Goal: Task Accomplishment & Management: Use online tool/utility

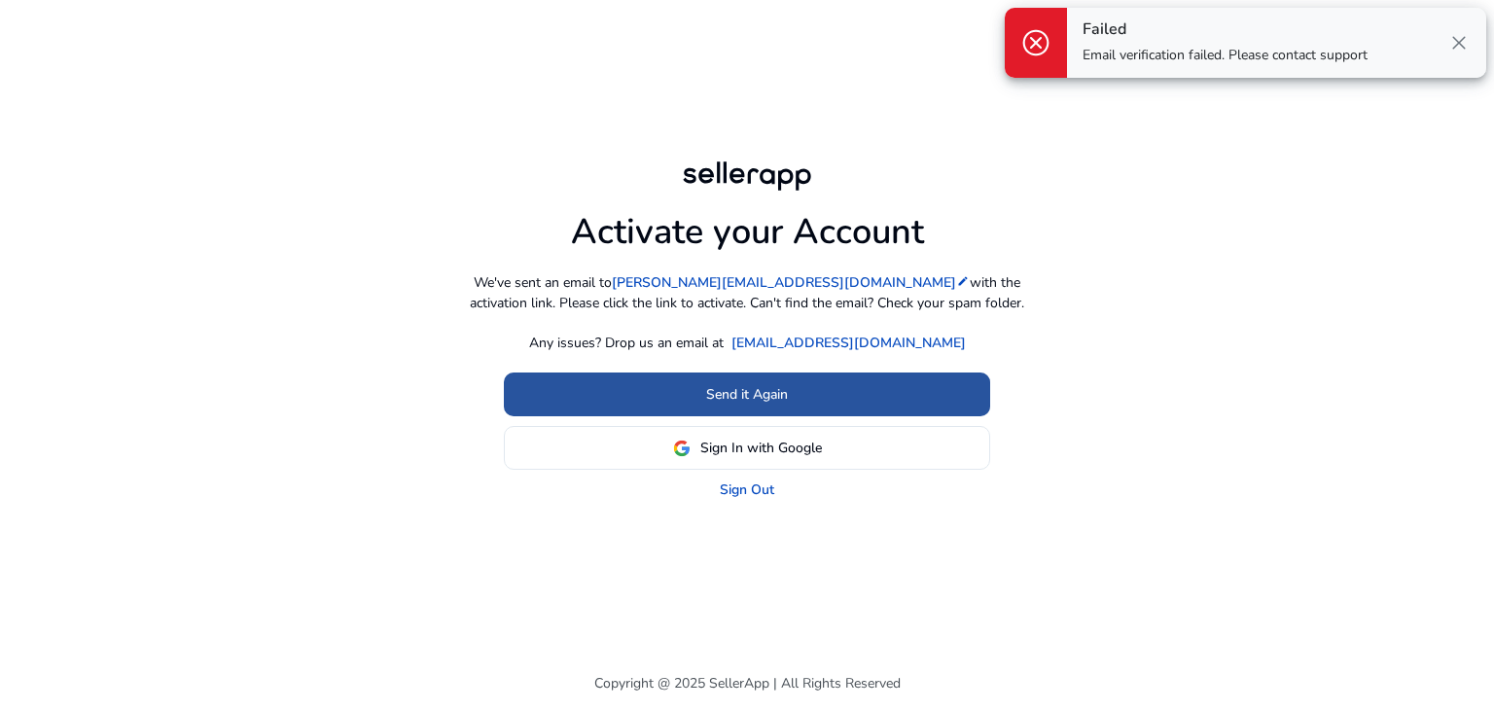
click at [910, 396] on span at bounding box center [747, 395] width 486 height 47
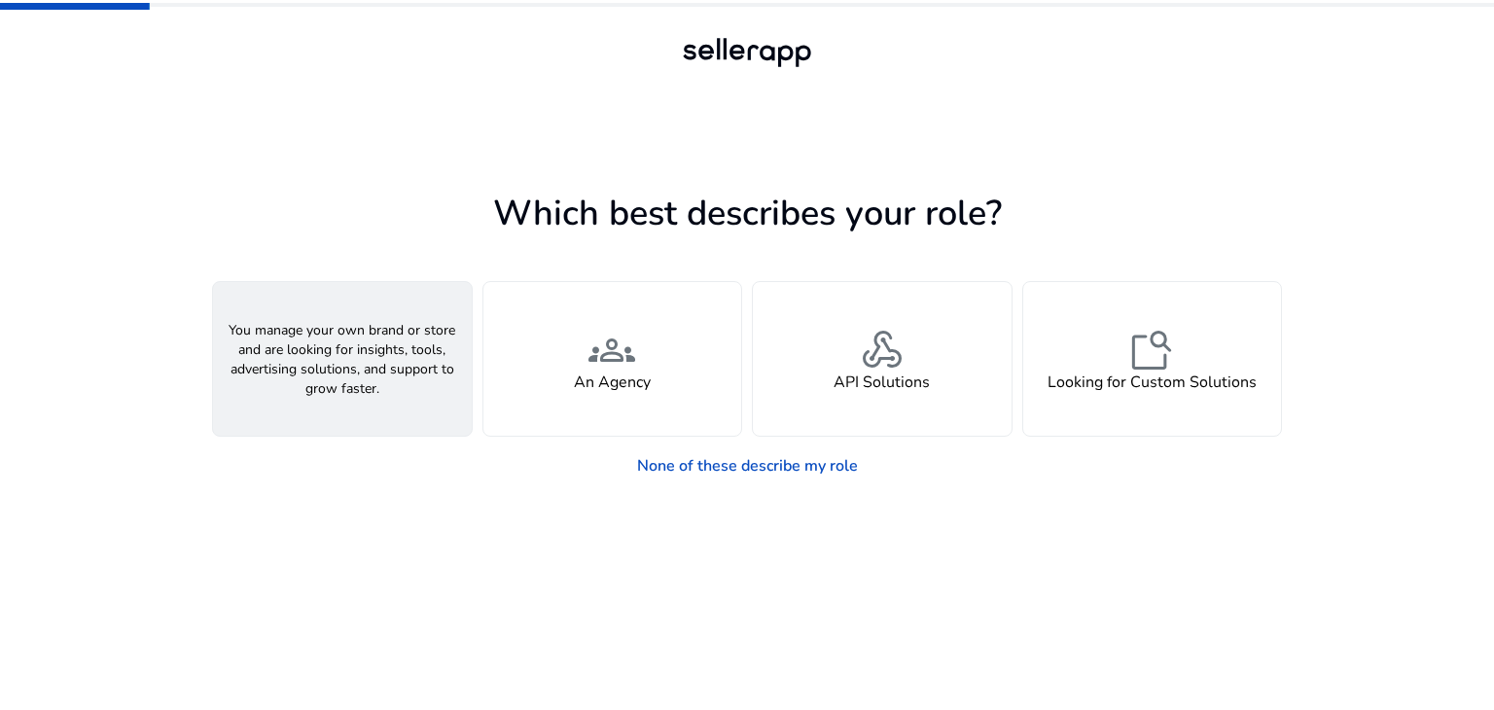
click at [373, 354] on div "person A Seller" at bounding box center [342, 359] width 259 height 154
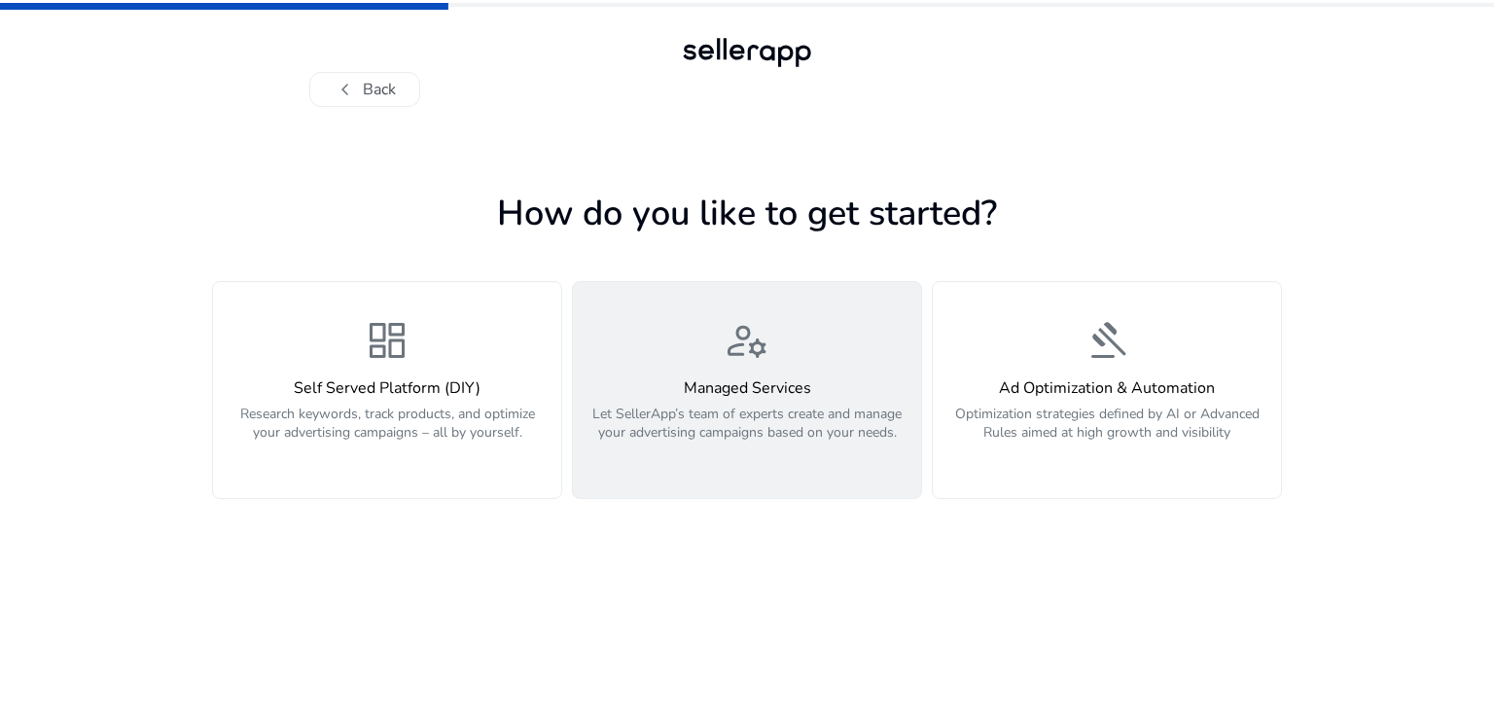
click at [700, 400] on div "Managed Services Let SellerApp’s team of experts create and manage your adverti…" at bounding box center [747, 421] width 325 height 84
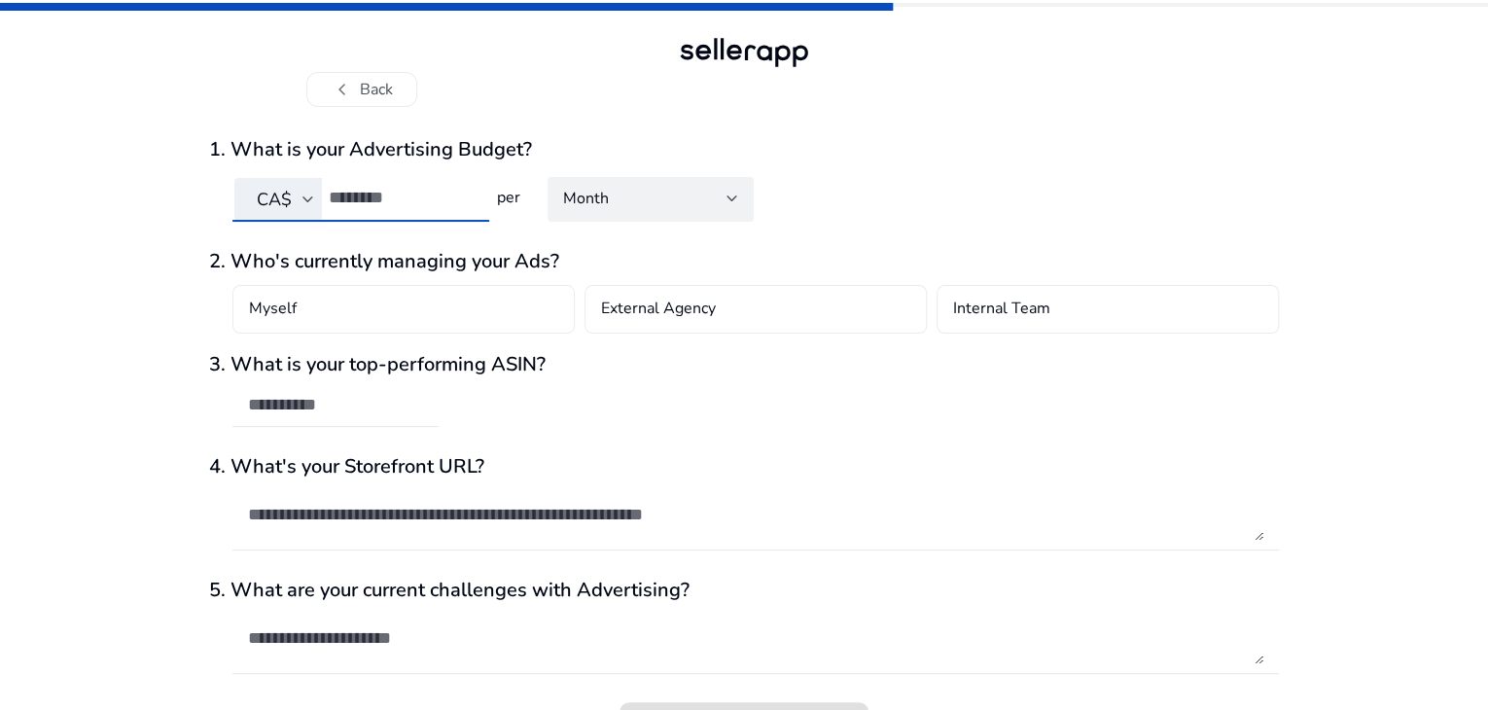
click at [455, 189] on input "number" at bounding box center [401, 197] width 145 height 21
click at [466, 193] on input "*" at bounding box center [401, 197] width 145 height 21
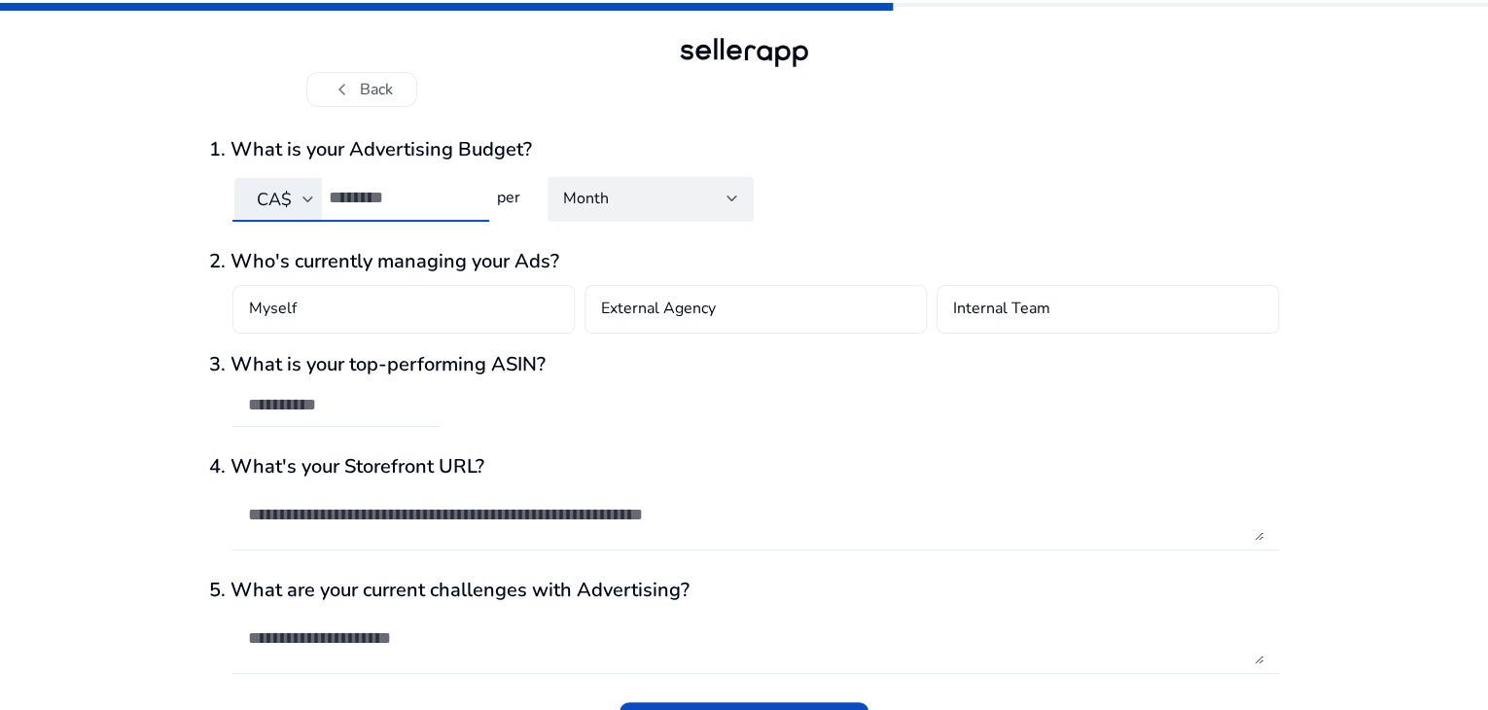
click at [466, 193] on input "*" at bounding box center [401, 197] width 145 height 21
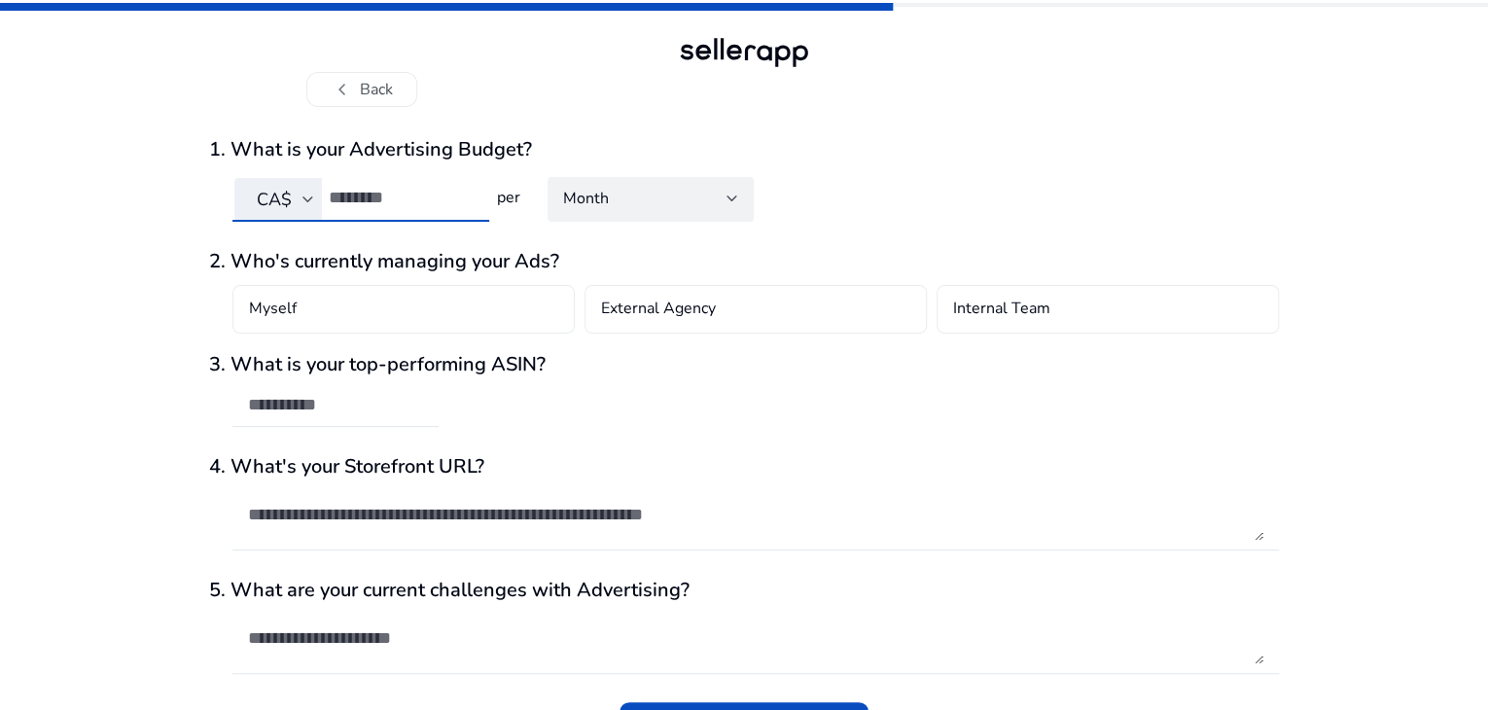
click at [466, 193] on input "**" at bounding box center [401, 197] width 145 height 21
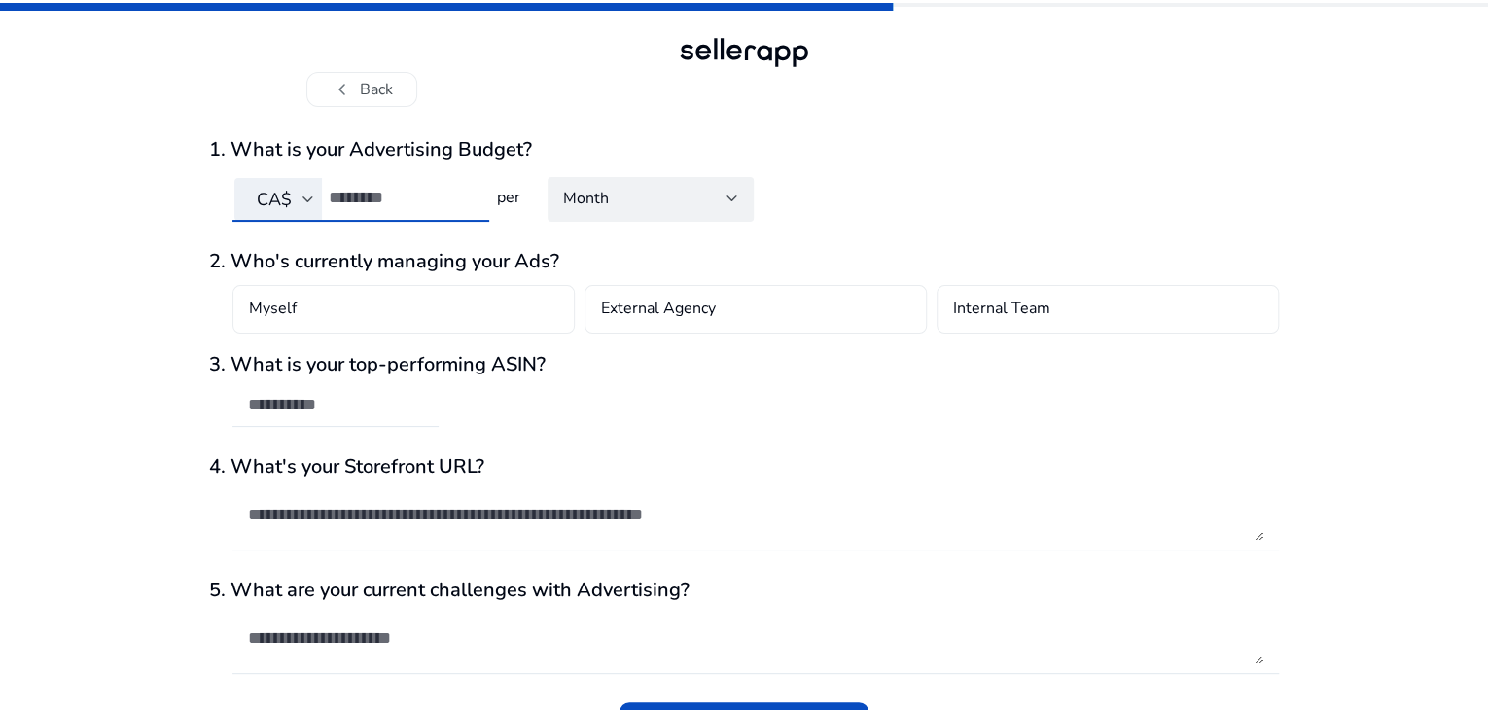
click at [466, 193] on input "**" at bounding box center [401, 197] width 145 height 21
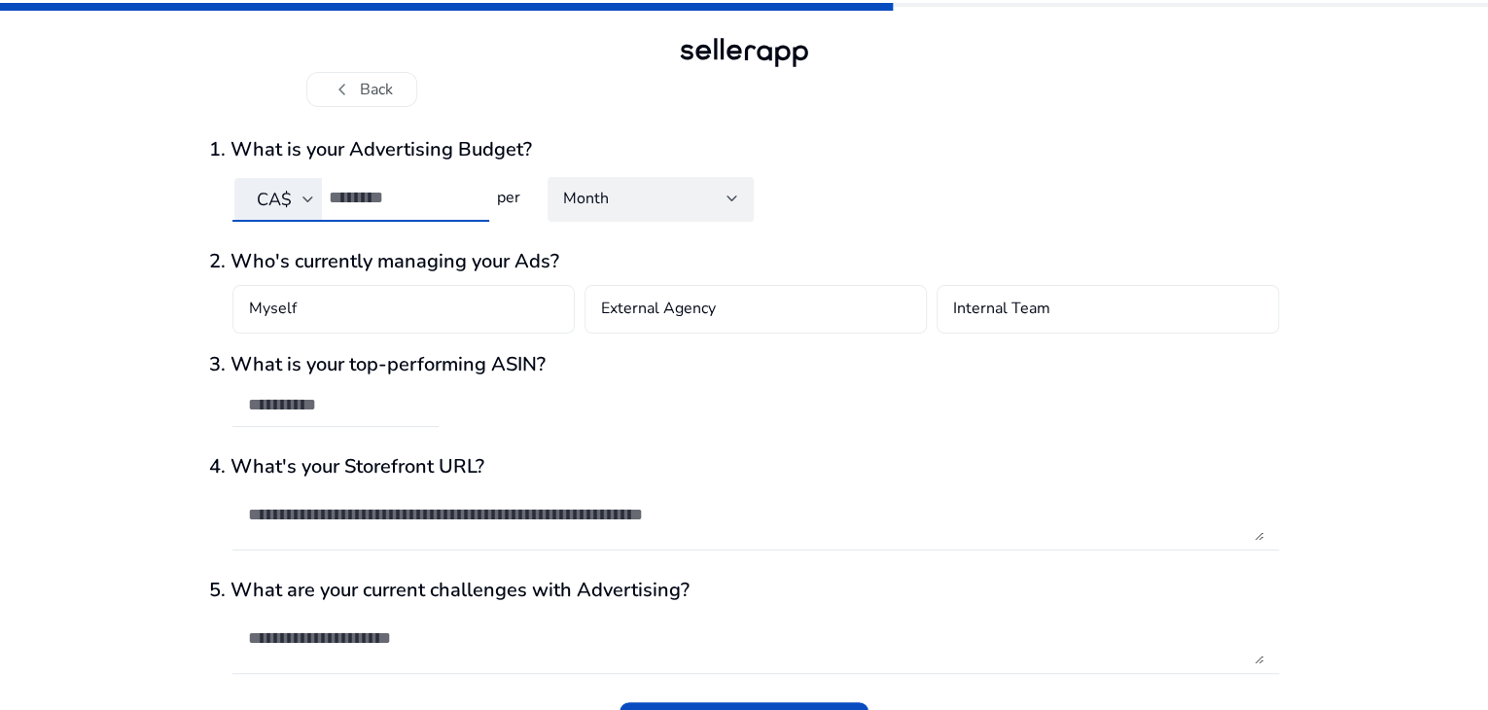
click at [466, 193] on input "**" at bounding box center [401, 197] width 145 height 21
type input "*"
type input "***"
click at [376, 311] on div "Myself" at bounding box center [403, 309] width 342 height 49
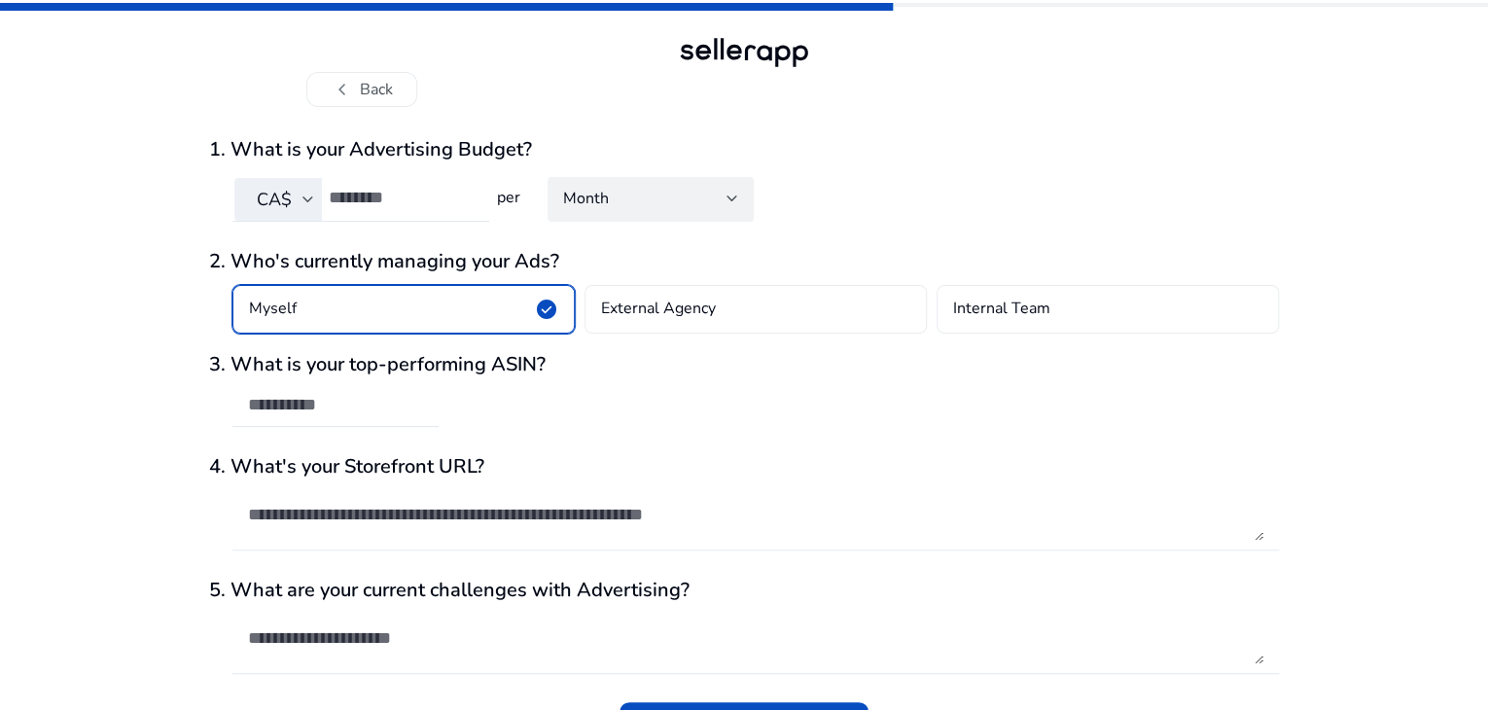
scroll to position [51, 0]
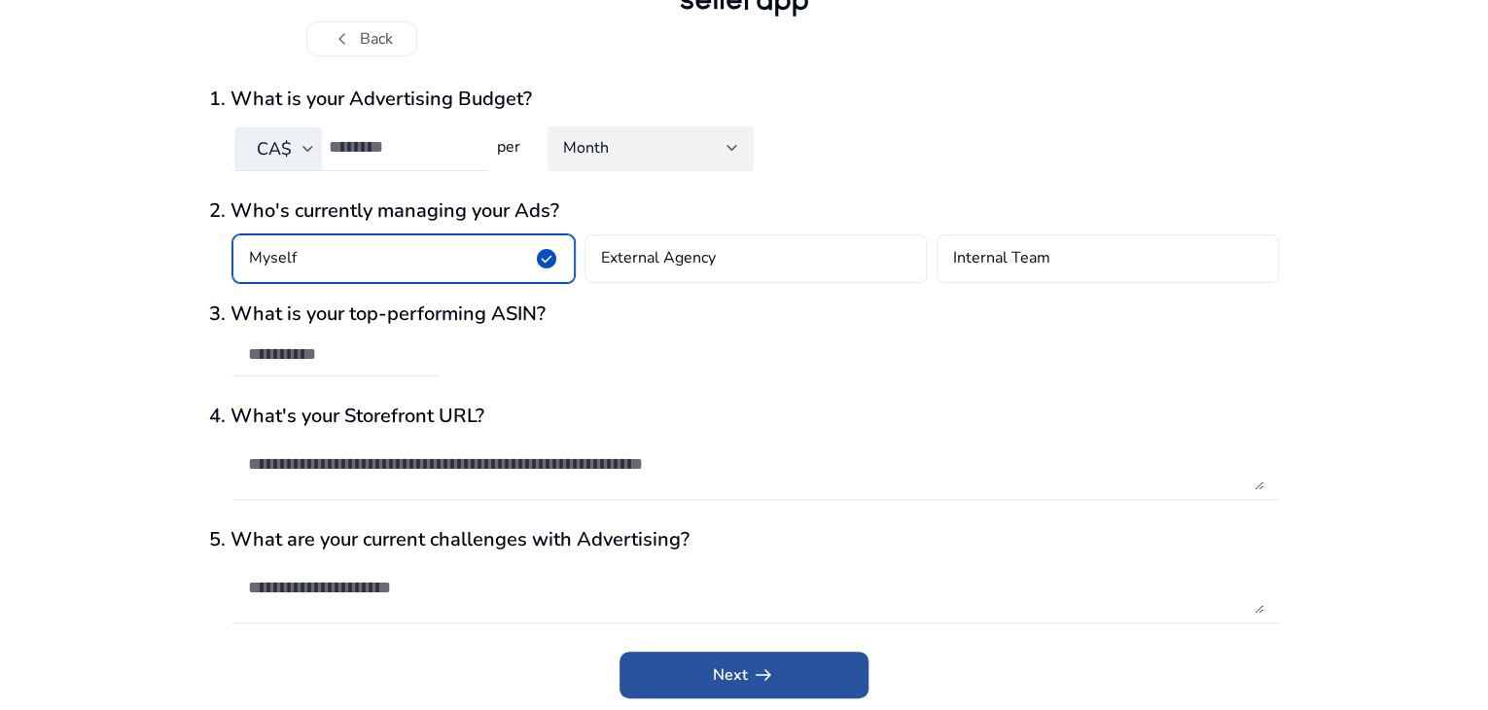
click at [704, 682] on span "submit" at bounding box center [744, 675] width 249 height 47
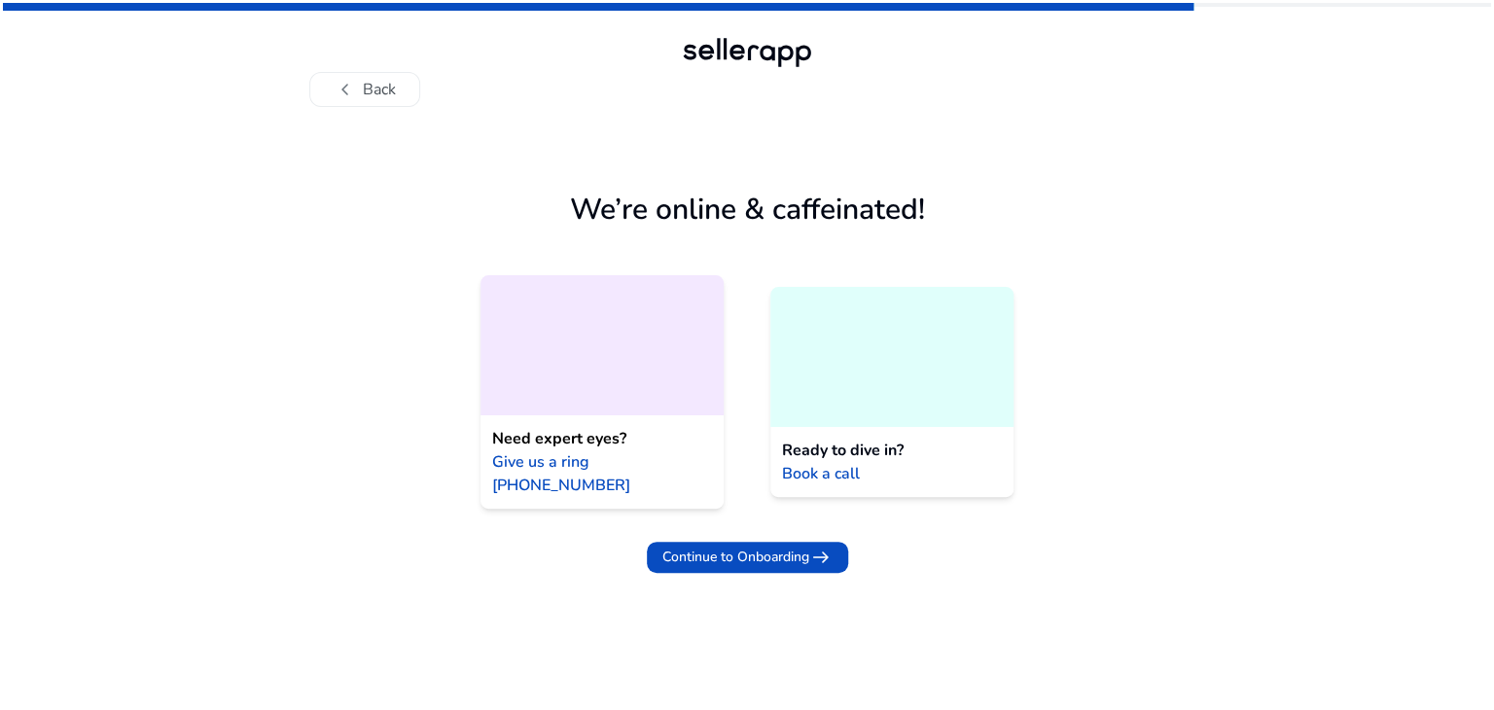
scroll to position [0, 0]
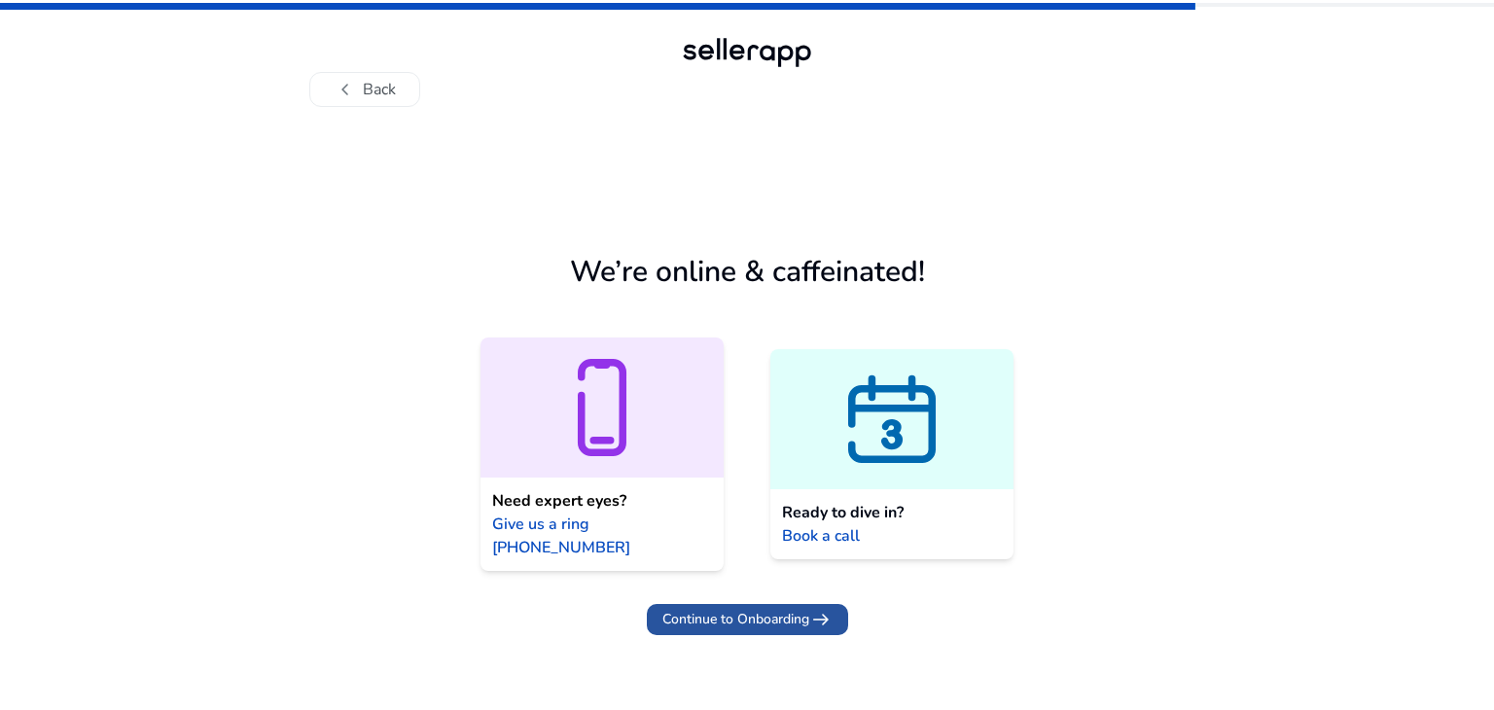
click at [720, 609] on span "Continue to Onboarding" at bounding box center [735, 619] width 147 height 20
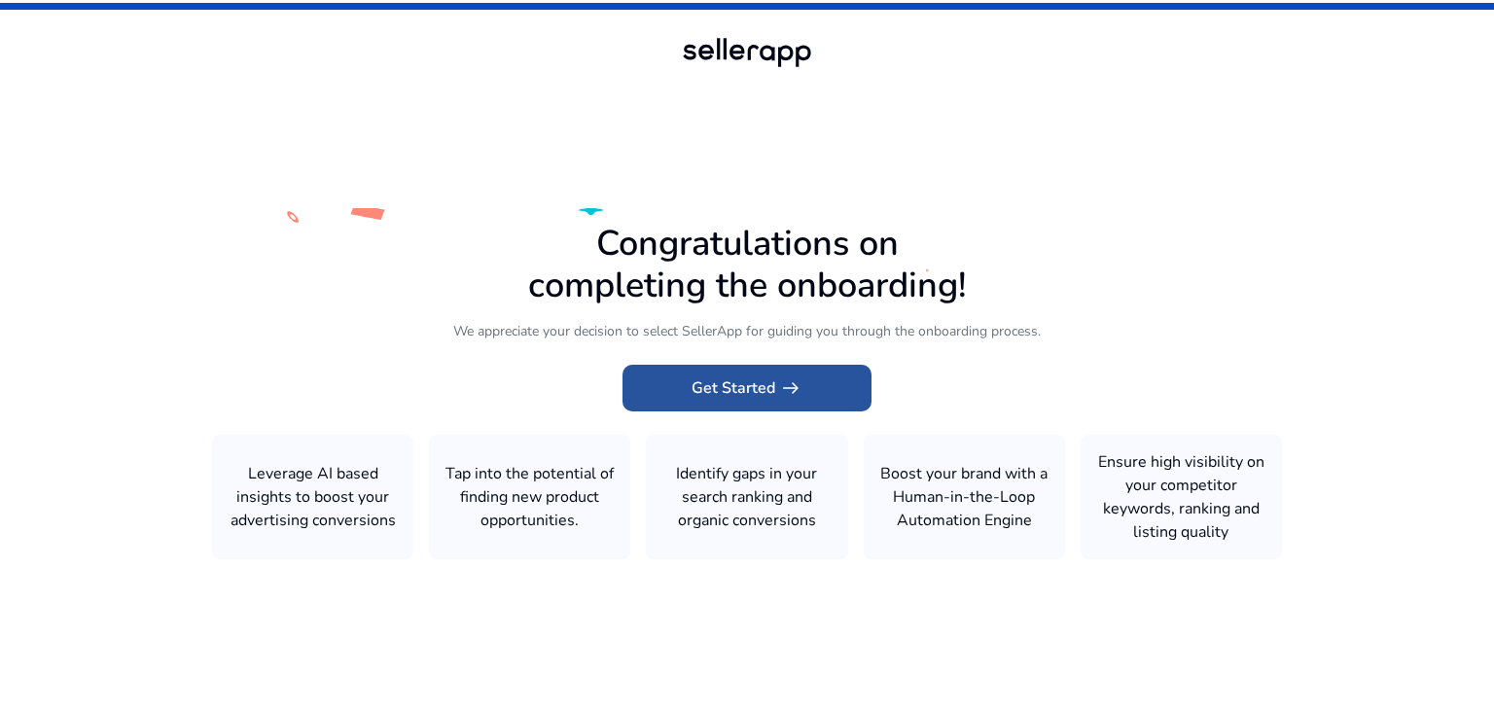
click at [764, 380] on span "Get Started arrow_right_alt" at bounding box center [747, 387] width 111 height 23
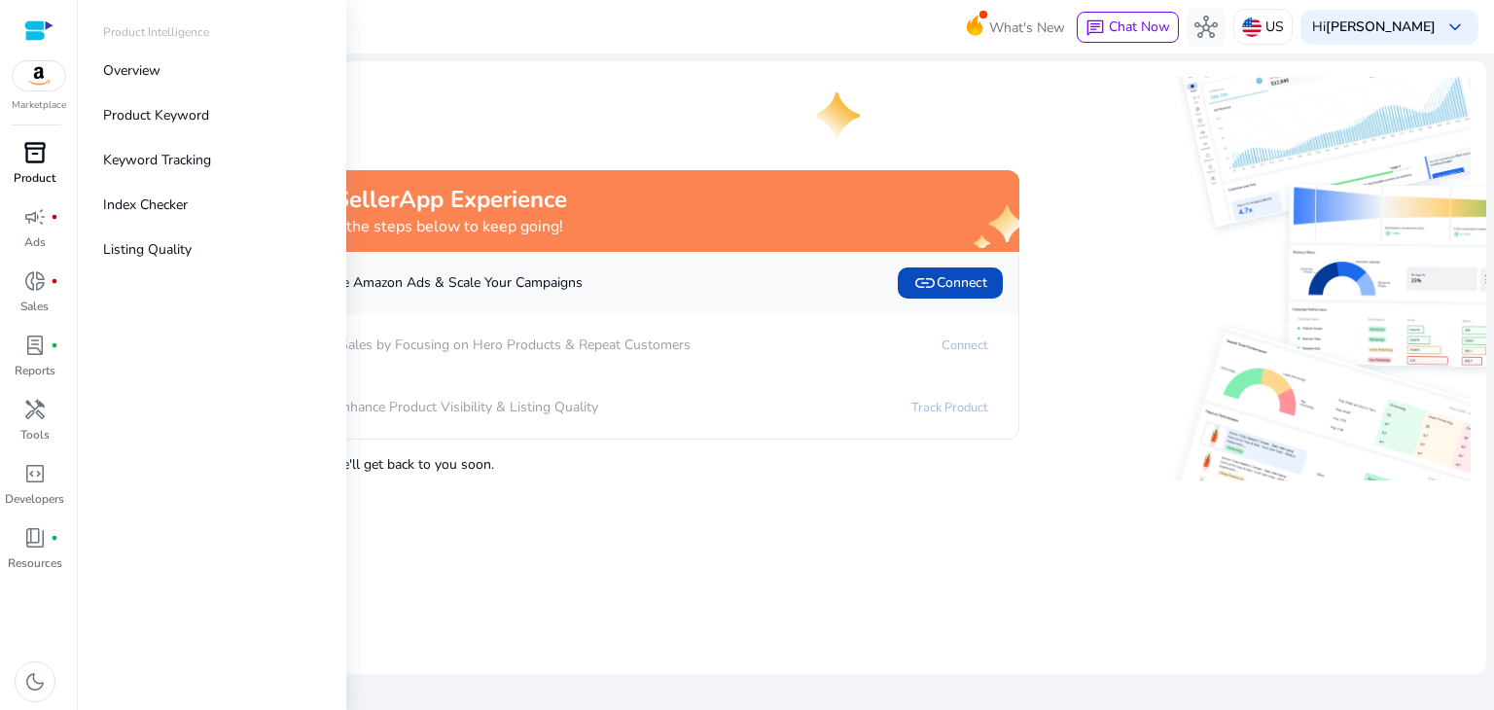
click at [34, 144] on span "inventory_2" at bounding box center [34, 152] width 23 height 23
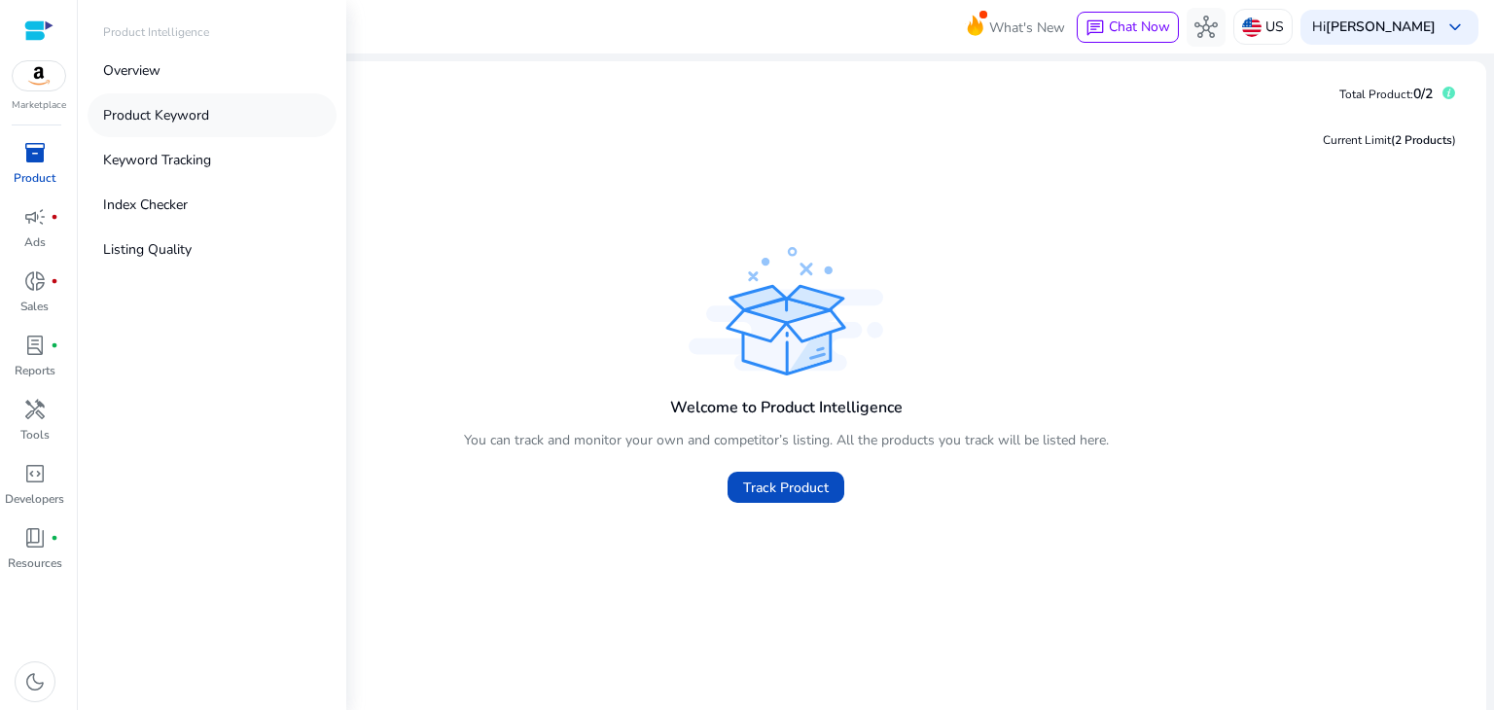
click at [156, 116] on p "Product Keyword" at bounding box center [156, 115] width 106 height 20
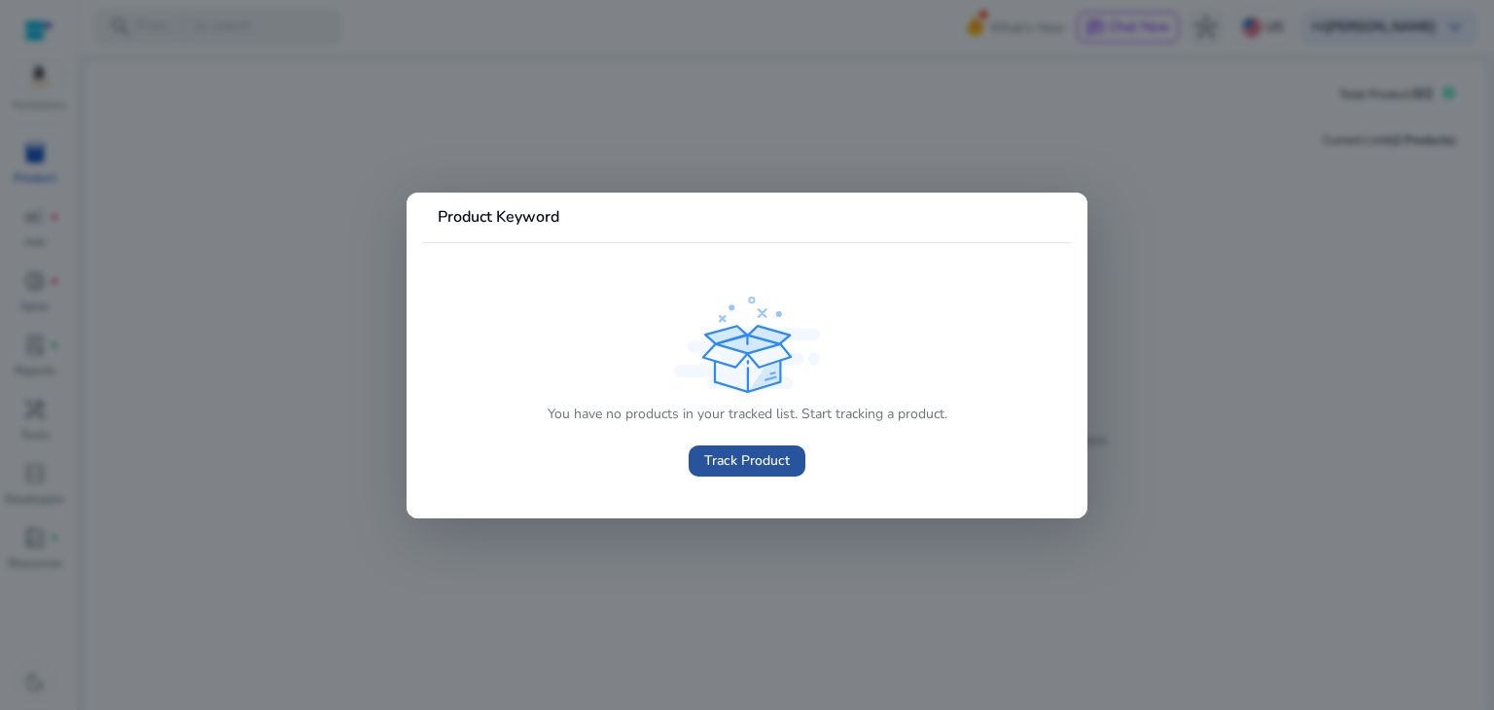
click at [755, 466] on span "Track Product" at bounding box center [747, 460] width 86 height 20
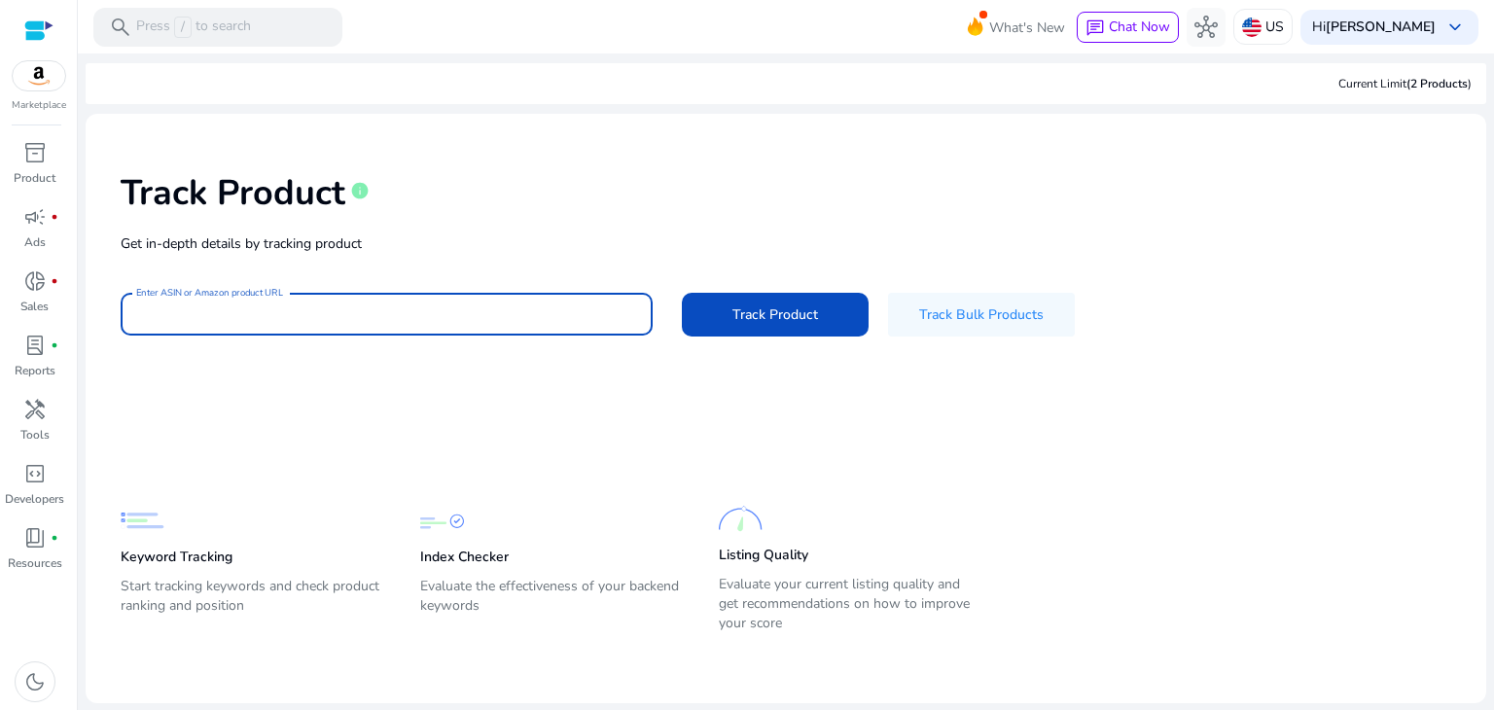
click at [281, 310] on input "Enter ASIN or Amazon product URL" at bounding box center [386, 313] width 501 height 21
paste input "**********"
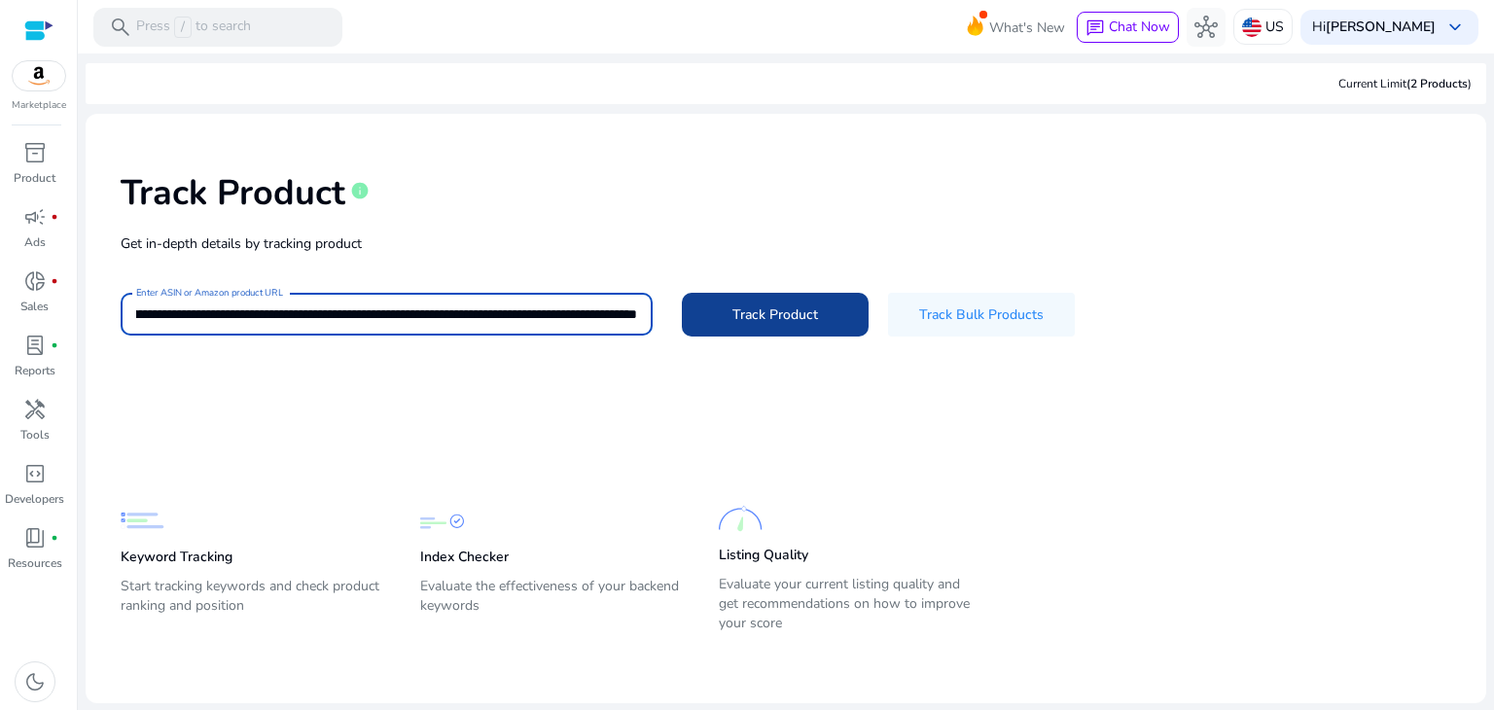
type input "**********"
click at [841, 328] on span at bounding box center [775, 314] width 187 height 47
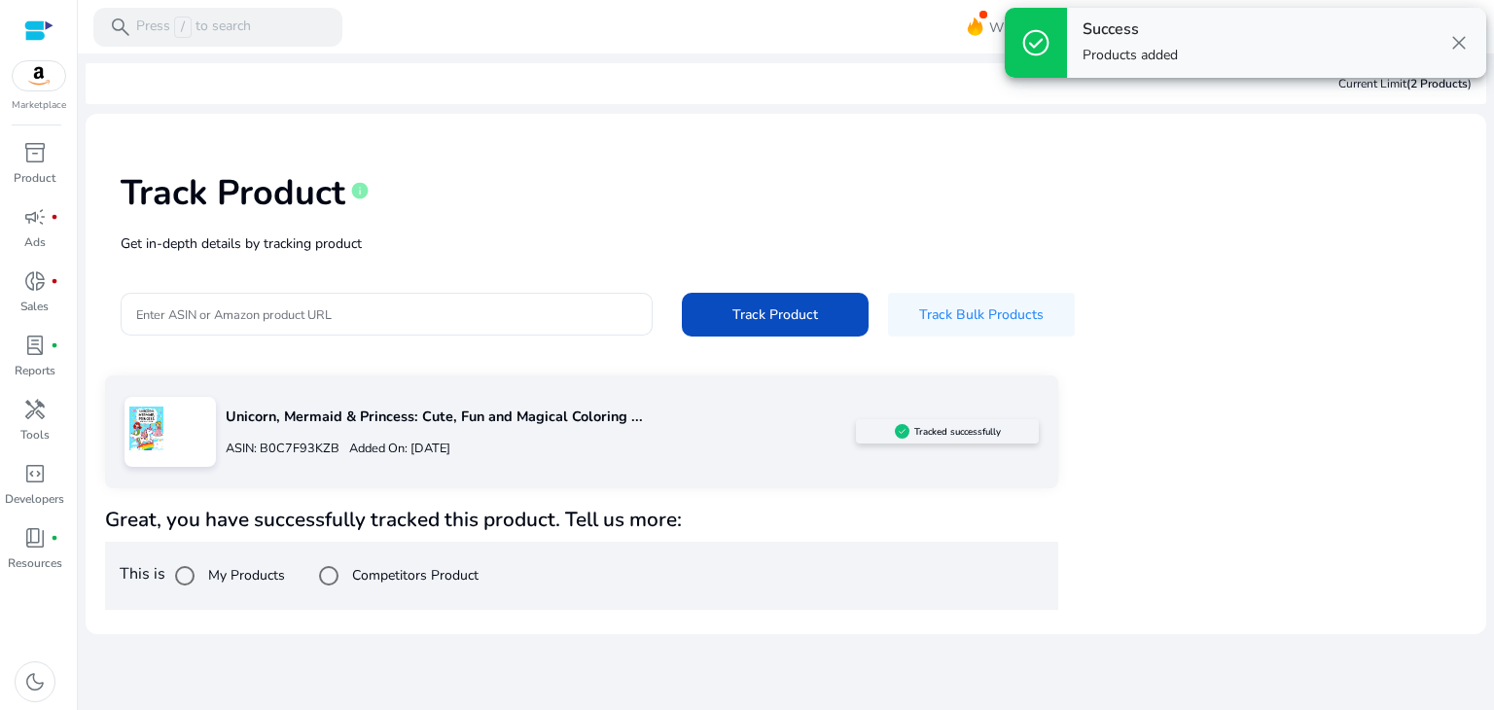
click at [1115, 371] on div "Track Product info Get in-depth details by tracking product Enter ASIN or Amazo…" at bounding box center [786, 252] width 1370 height 246
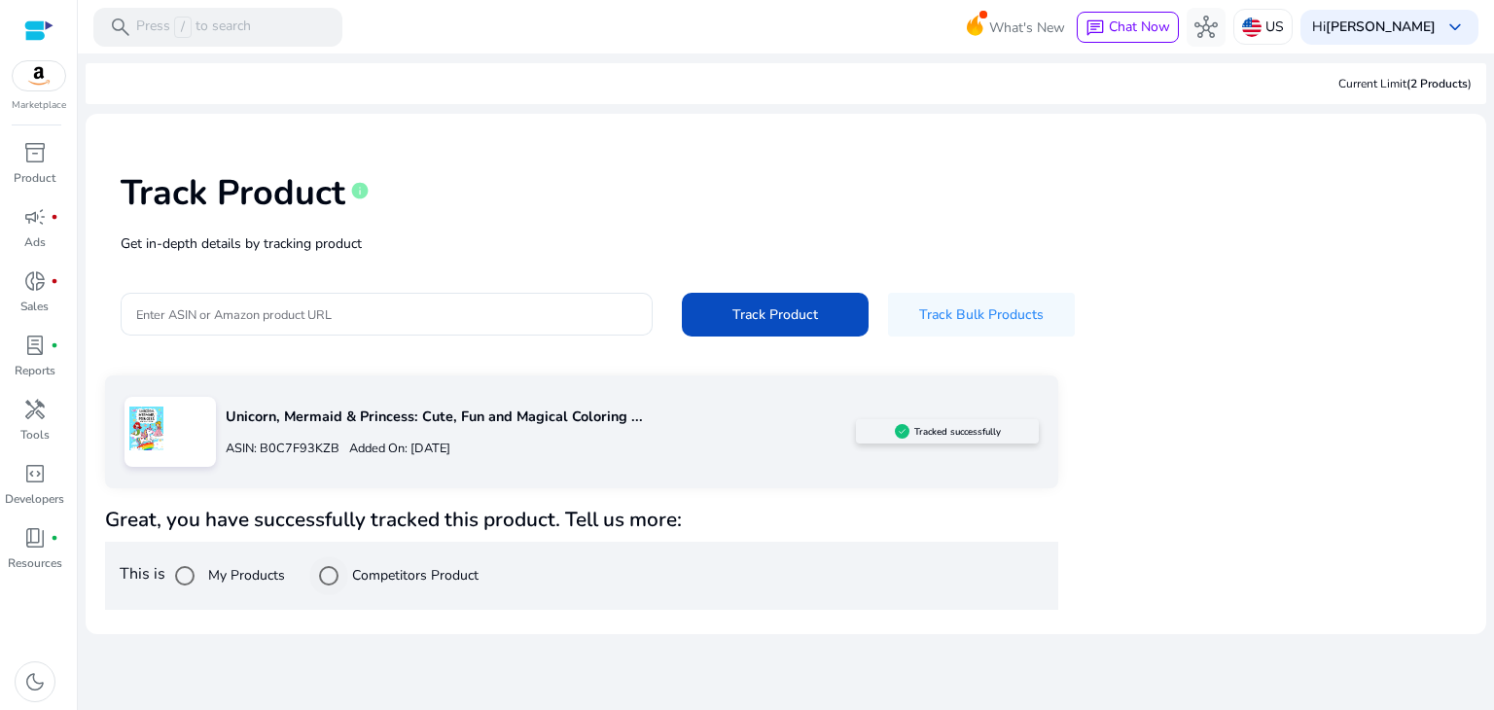
click at [443, 577] on label "Competitors Product" at bounding box center [413, 575] width 130 height 20
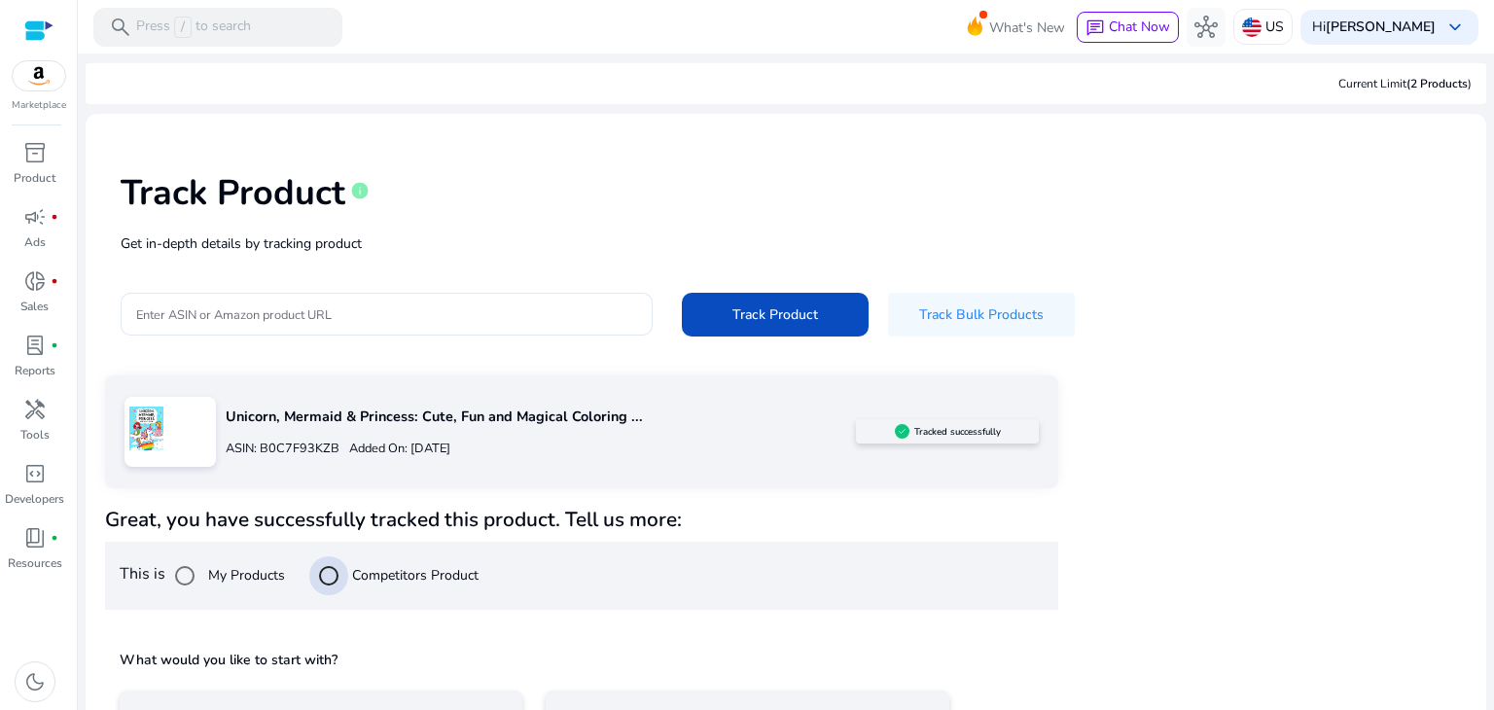
scroll to position [140, 0]
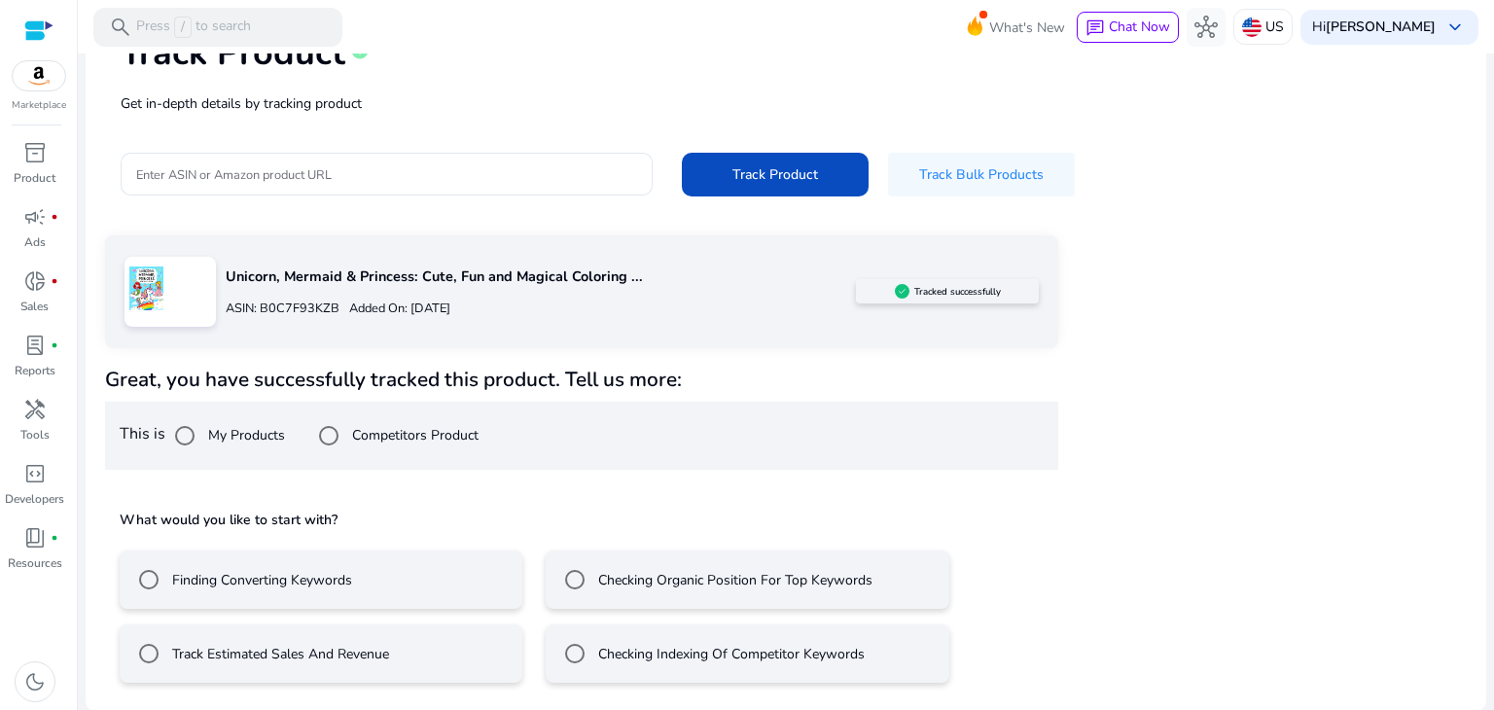
click at [424, 665] on mat-radio-button "Track Estimated Sales And Revenue" at bounding box center [321, 653] width 403 height 58
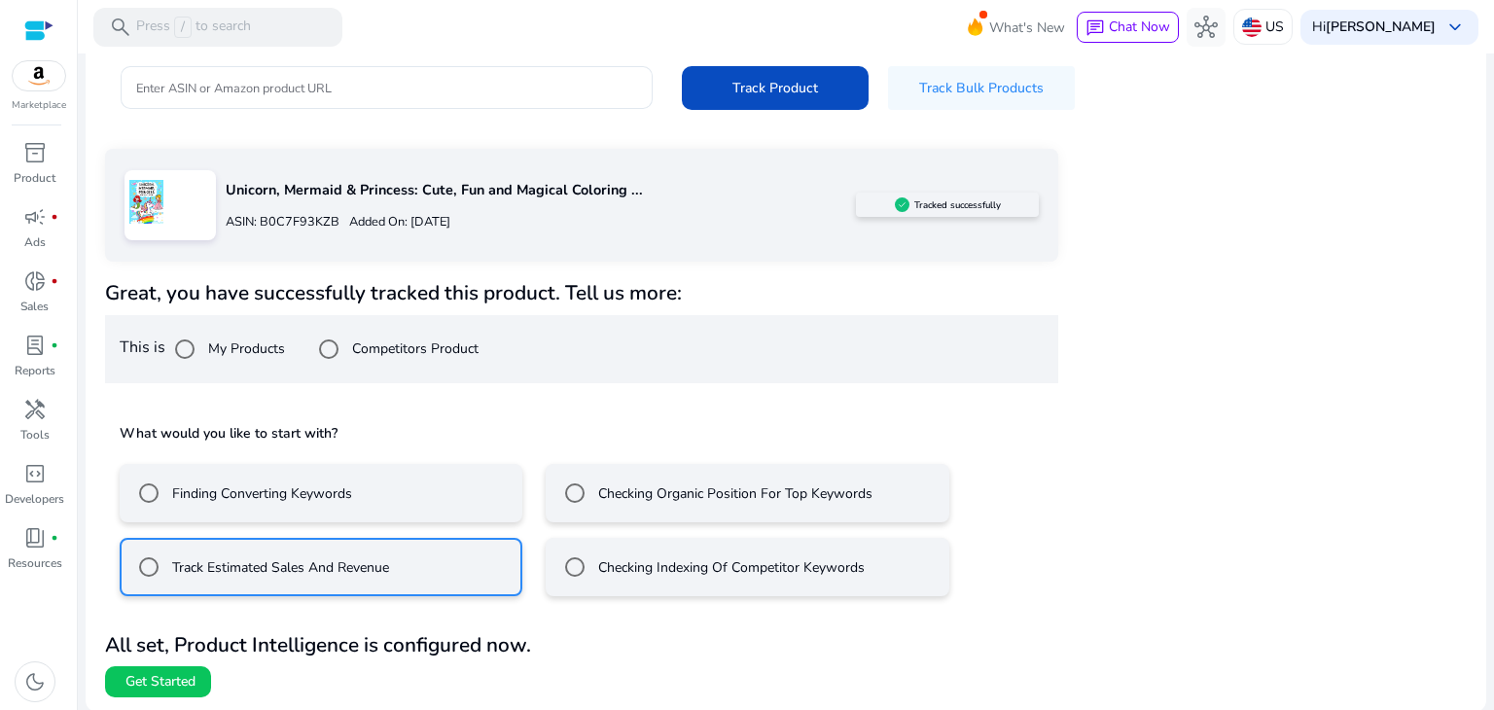
click at [1079, 381] on div "Unicorn, Mermaid & Princess: Cute, Fun and Magical Coloring ... ASIN: B0C7F93KZ…" at bounding box center [786, 423] width 1362 height 549
click at [168, 676] on span "Get Started" at bounding box center [160, 681] width 70 height 19
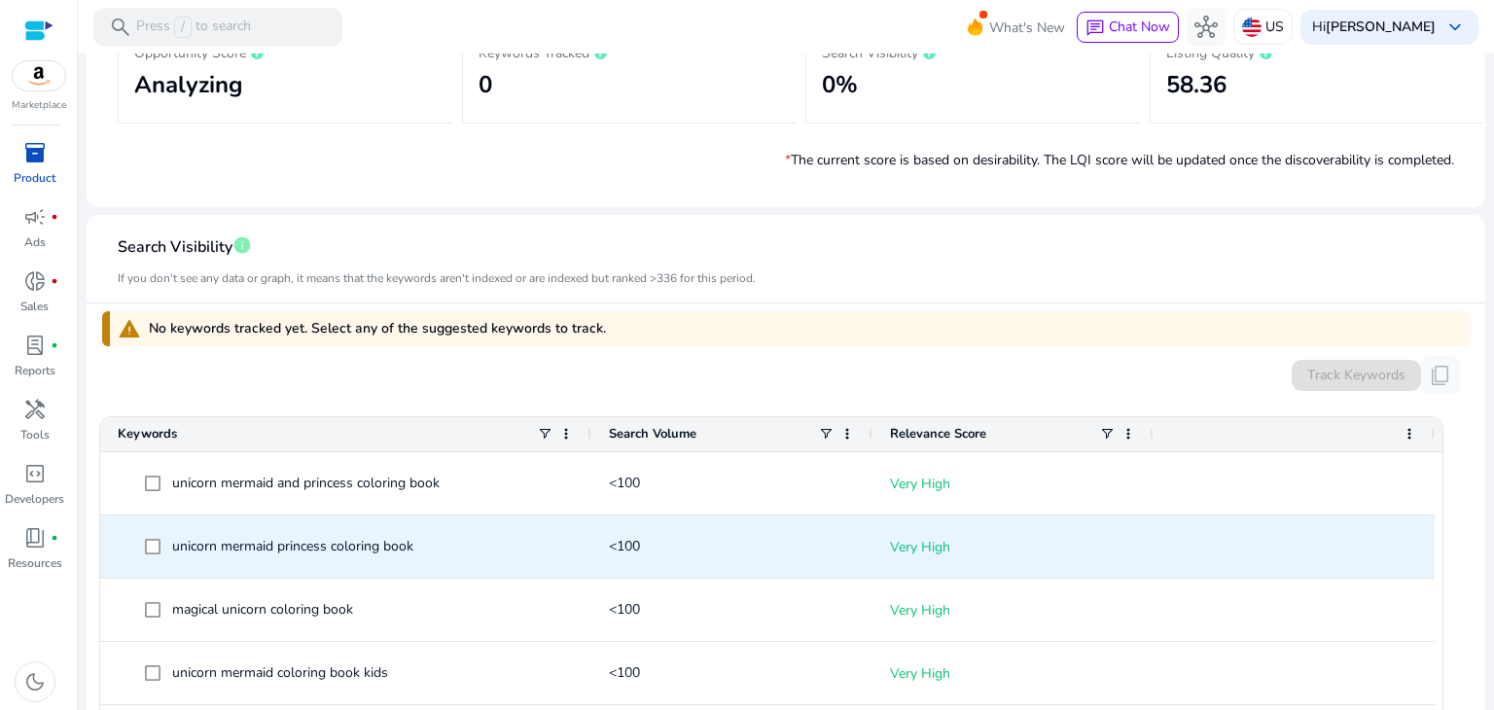
scroll to position [210, 0]
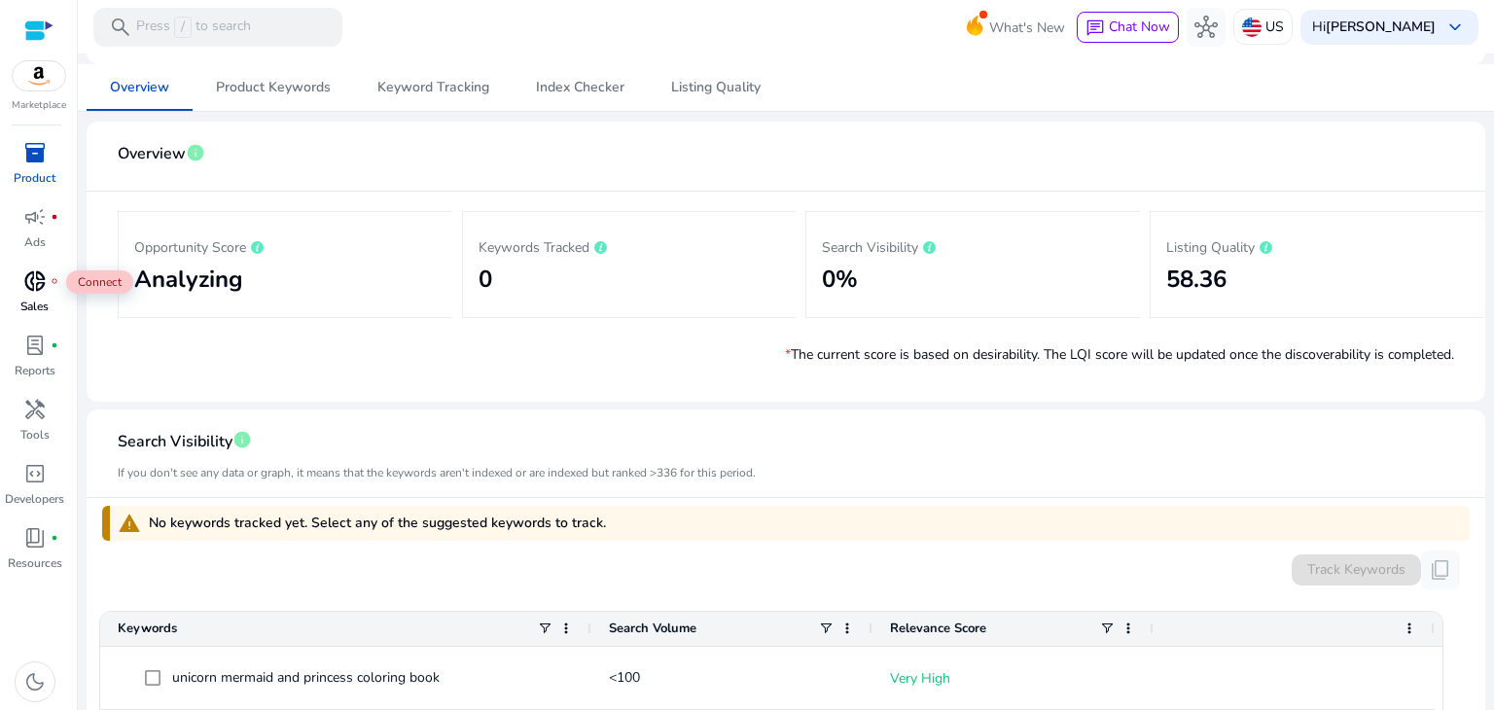
click at [47, 294] on div "donut_small fiber_manual_record" at bounding box center [35, 281] width 54 height 31
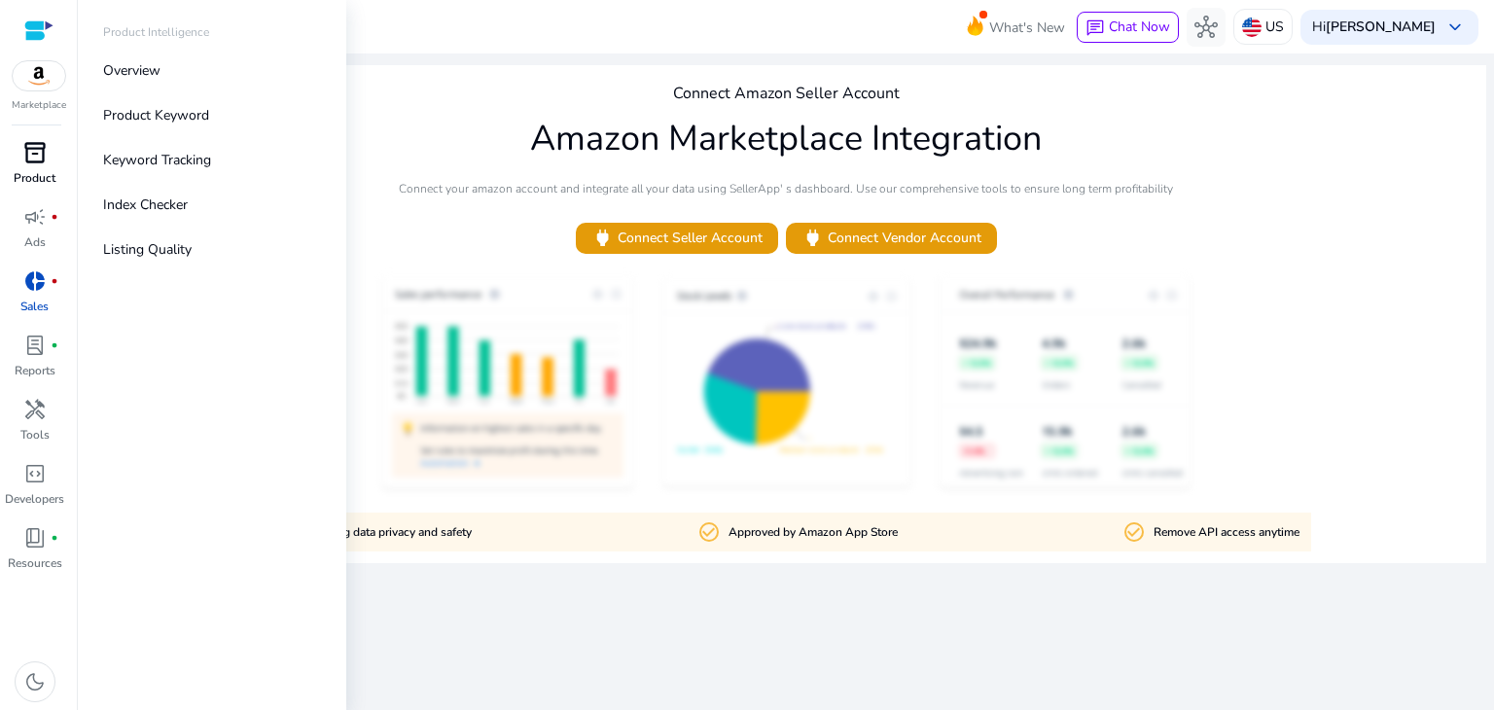
click at [43, 164] on span "inventory_2" at bounding box center [34, 152] width 23 height 23
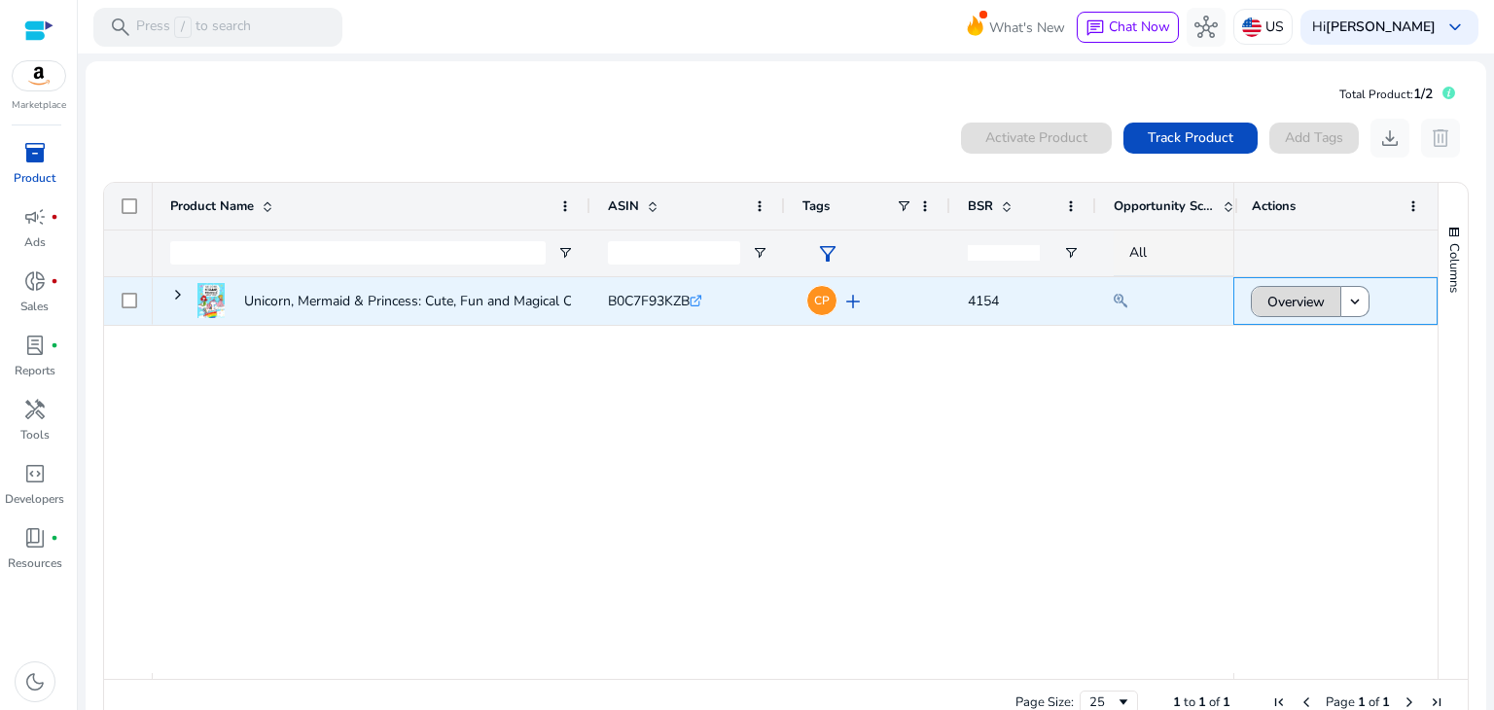
click at [1279, 301] on span "Overview" at bounding box center [1295, 302] width 57 height 40
